Goal: Task Accomplishment & Management: Manage account settings

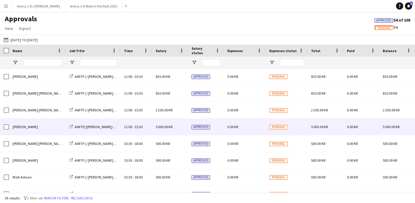
scroll to position [312, 0]
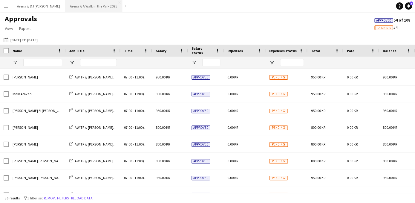
click at [69, 3] on button "Arena // A Walk in the Park 2025 Close" at bounding box center [93, 6] width 57 height 12
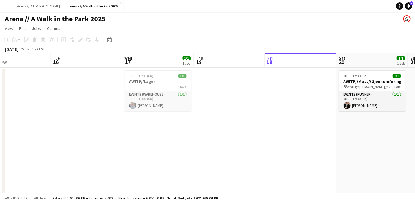
drag, startPoint x: 103, startPoint y: 107, endPoint x: 297, endPoint y: 111, distance: 193.3
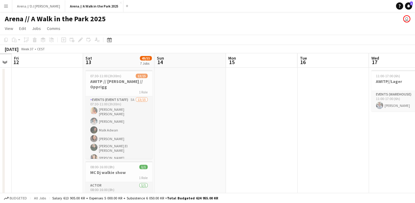
drag, startPoint x: 74, startPoint y: 156, endPoint x: 292, endPoint y: 168, distance: 217.5
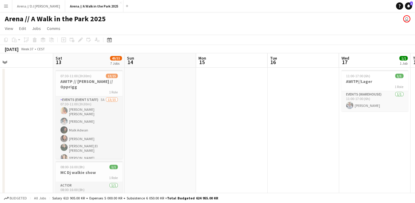
click at [5, 8] on app-icon "Menu" at bounding box center [6, 6] width 5 height 5
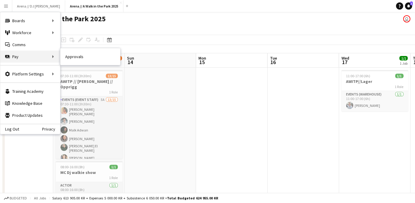
click at [42, 61] on div "Pay Pay" at bounding box center [30, 56] width 60 height 12
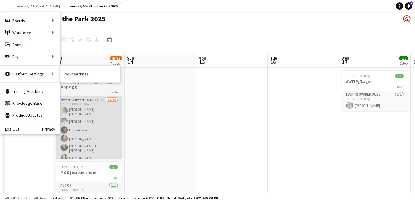
click at [82, 121] on app-card-role "Events (Event Staff) 5A 13/15 07:30-11:00 (3h30m) [PERSON_NAME] [PERSON_NAME] […" at bounding box center [89, 170] width 67 height 149
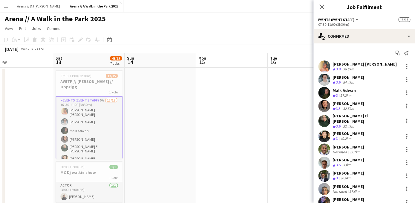
click at [355, 92] on div "Malk Adwan Crew rating 3 57.2km" at bounding box center [364, 93] width 102 height 12
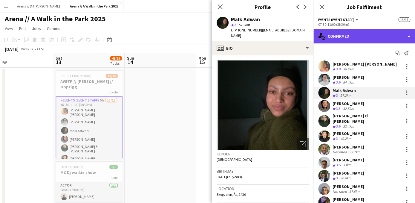
click at [344, 40] on div "single-neutral-actions-check-2 Confirmed" at bounding box center [364, 36] width 102 height 14
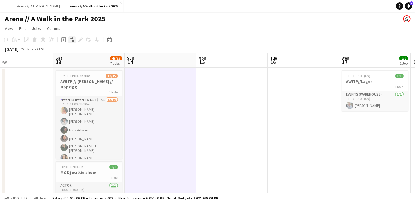
click at [72, 40] on icon at bounding box center [73, 41] width 3 height 3
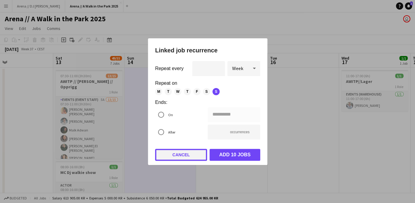
click at [175, 155] on button "Cancel" at bounding box center [181, 154] width 52 height 12
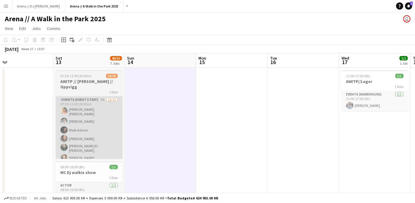
click at [87, 116] on app-card-role "Events (Event Staff) 5A 13/15 07:30-11:00 (3h30m) [PERSON_NAME] [PERSON_NAME] […" at bounding box center [89, 170] width 67 height 149
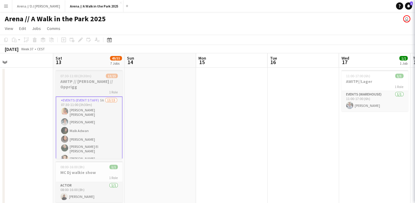
click at [88, 77] on span "07:30-11:00 (3h30m)" at bounding box center [75, 75] width 31 height 4
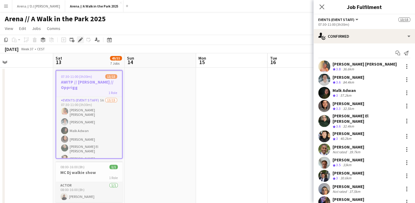
click at [82, 41] on icon "Edit" at bounding box center [80, 39] width 5 height 5
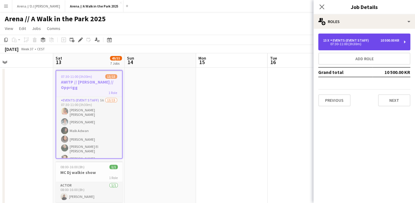
click at [370, 42] on div "07:30-11:00 (3h30m)" at bounding box center [361, 43] width 76 height 3
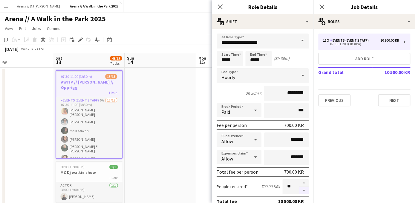
click at [303, 189] on button "button" at bounding box center [304, 189] width 10 height 7
type input "**"
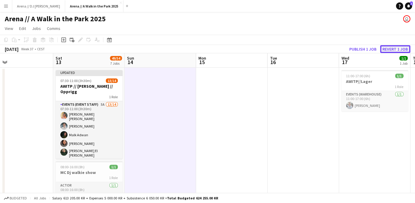
click at [404, 47] on button "Revert 1 job" at bounding box center [395, 49] width 30 height 8
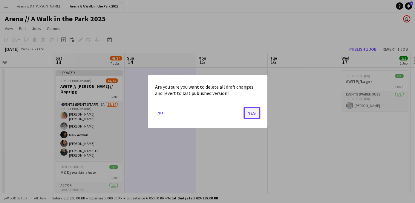
click at [248, 112] on button "Yes" at bounding box center [251, 113] width 17 height 12
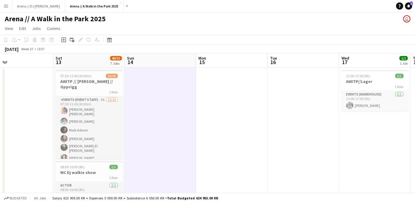
click at [4, 7] on app-icon "Menu" at bounding box center [6, 6] width 5 height 5
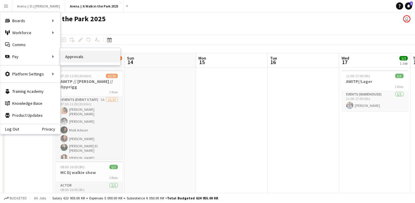
click at [70, 60] on link "Approvals" at bounding box center [90, 56] width 60 height 12
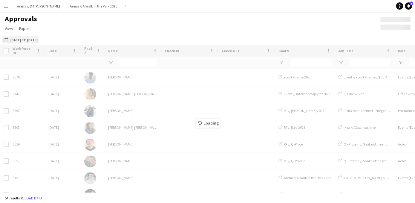
click at [39, 42] on button "[DATE] to [DATE] [DATE] to [DATE]" at bounding box center [20, 39] width 36 height 7
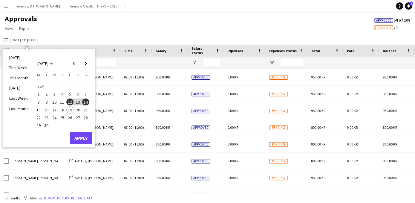
click at [131, 30] on div "Approvals View Customise view Customise filters Reset Filters Reset View Reset …" at bounding box center [207, 24] width 415 height 20
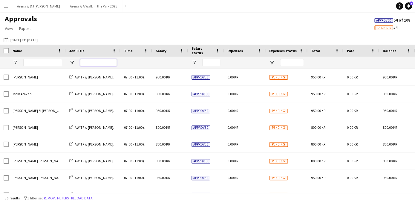
click at [106, 65] on input "Job Title Filter Input" at bounding box center [98, 62] width 37 height 7
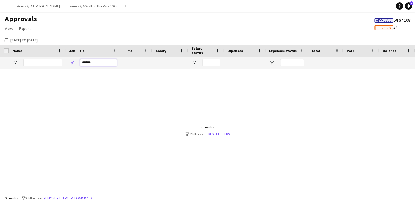
type input "******"
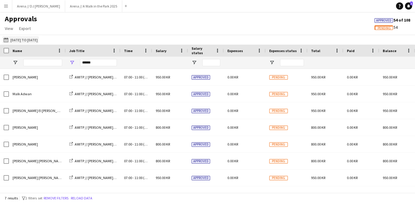
click at [31, 40] on button "[DATE] to [DATE] [DATE] to [DATE]" at bounding box center [20, 39] width 36 height 7
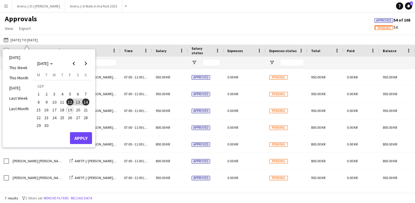
click at [72, 97] on span "5" at bounding box center [69, 94] width 7 height 7
click at [41, 104] on span "8" at bounding box center [38, 101] width 7 height 7
click at [88, 137] on button "Apply" at bounding box center [81, 138] width 22 height 12
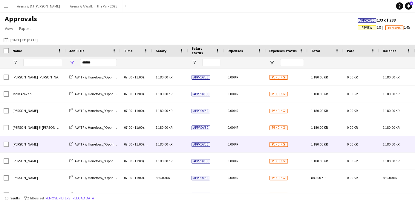
scroll to position [44, 0]
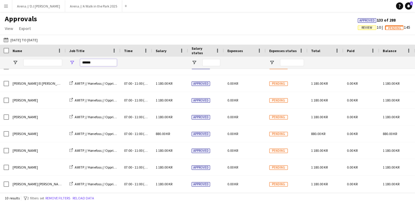
drag, startPoint x: 104, startPoint y: 66, endPoint x: 76, endPoint y: 63, distance: 28.2
click at [80, 63] on input "******" at bounding box center [98, 62] width 37 height 7
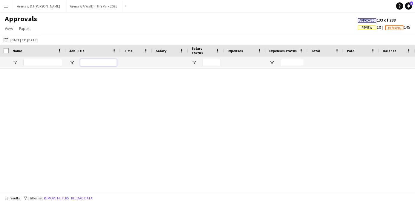
scroll to position [0, 0]
